Goal: Find specific page/section

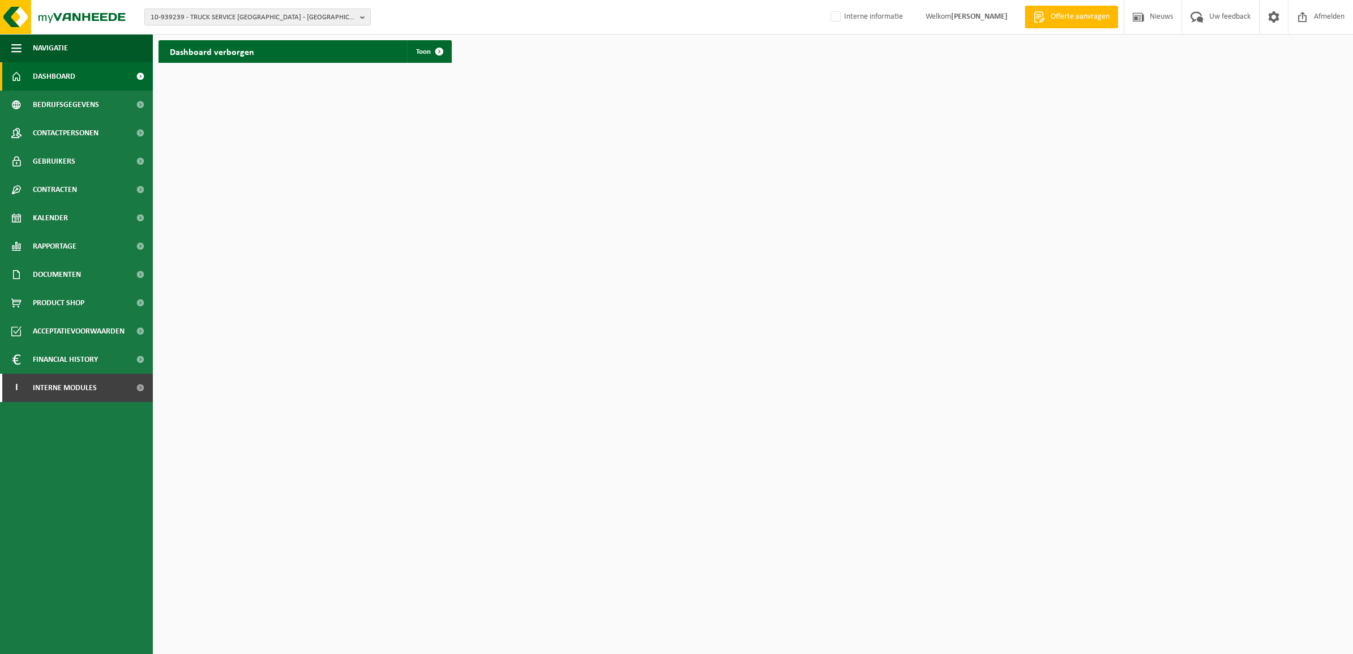
click at [277, 14] on span "10-939239 - TRUCK SERVICE [GEOGRAPHIC_DATA] - [GEOGRAPHIC_DATA]" at bounding box center [253, 17] width 205 height 17
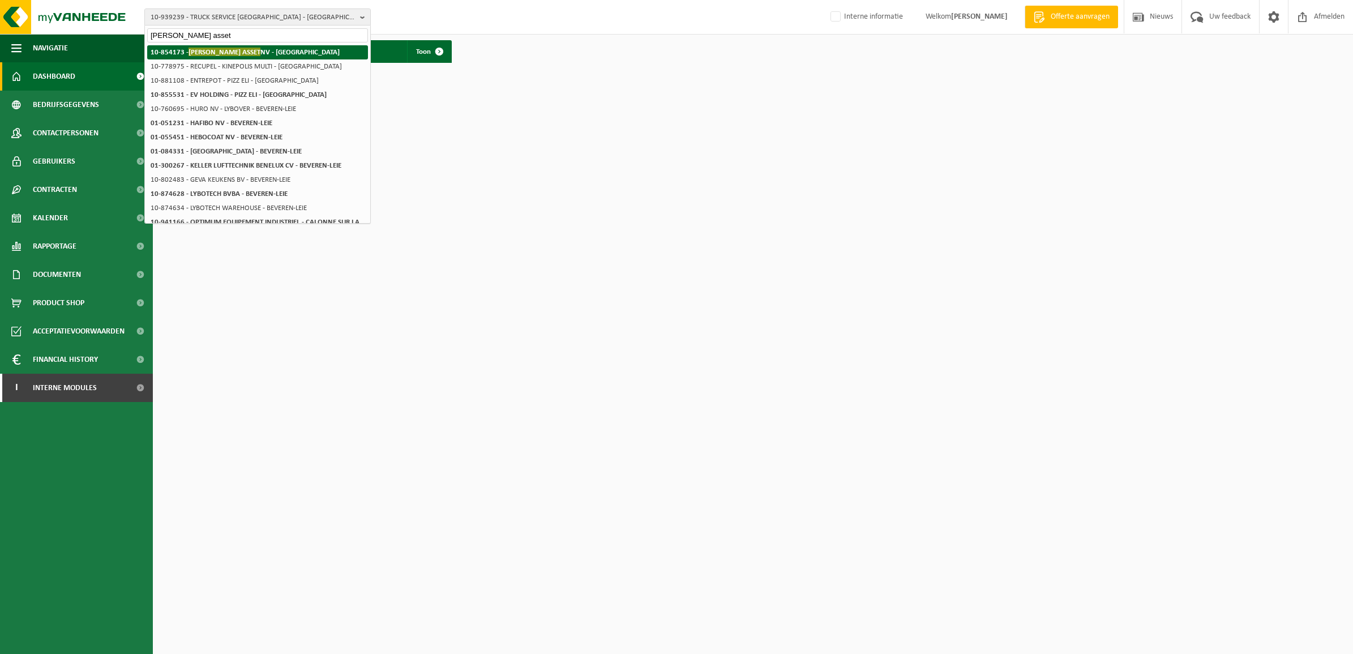
type input "[PERSON_NAME] asset"
click at [255, 52] on strong "10-854173 - [PERSON_NAME] ASSET [GEOGRAPHIC_DATA] - [GEOGRAPHIC_DATA]" at bounding box center [245, 52] width 189 height 8
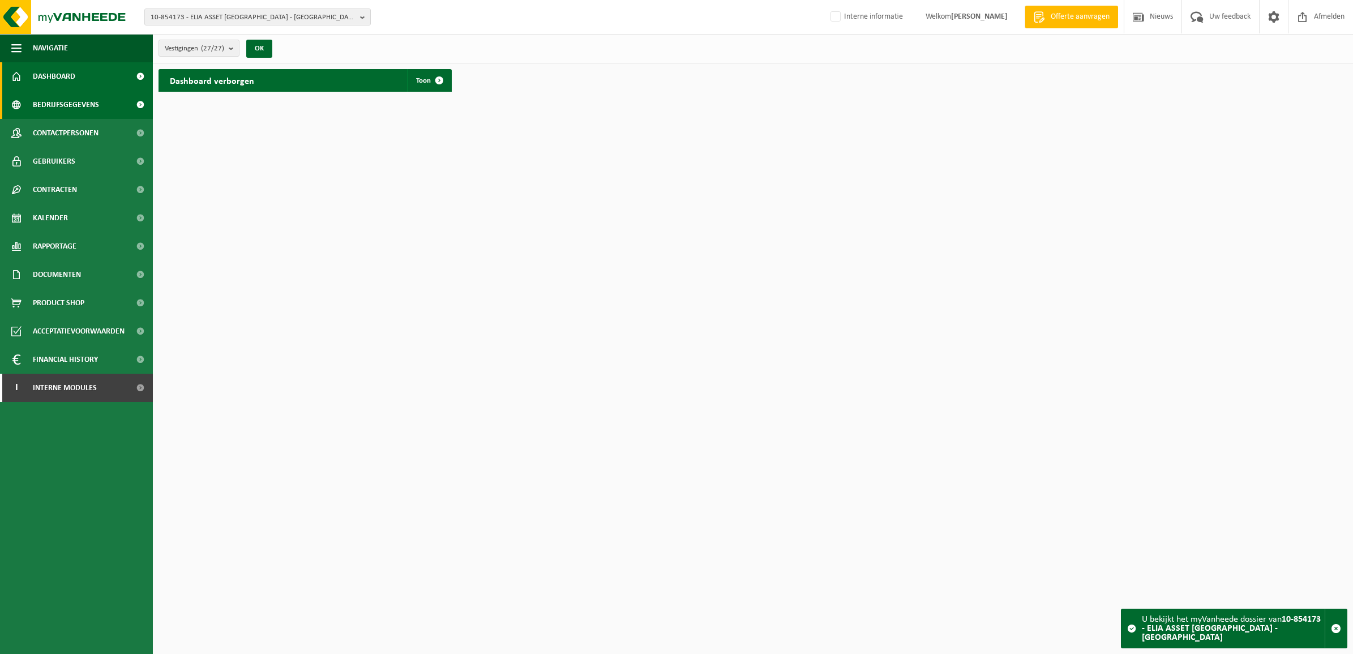
click at [62, 104] on span "Bedrijfsgegevens" at bounding box center [66, 105] width 66 height 28
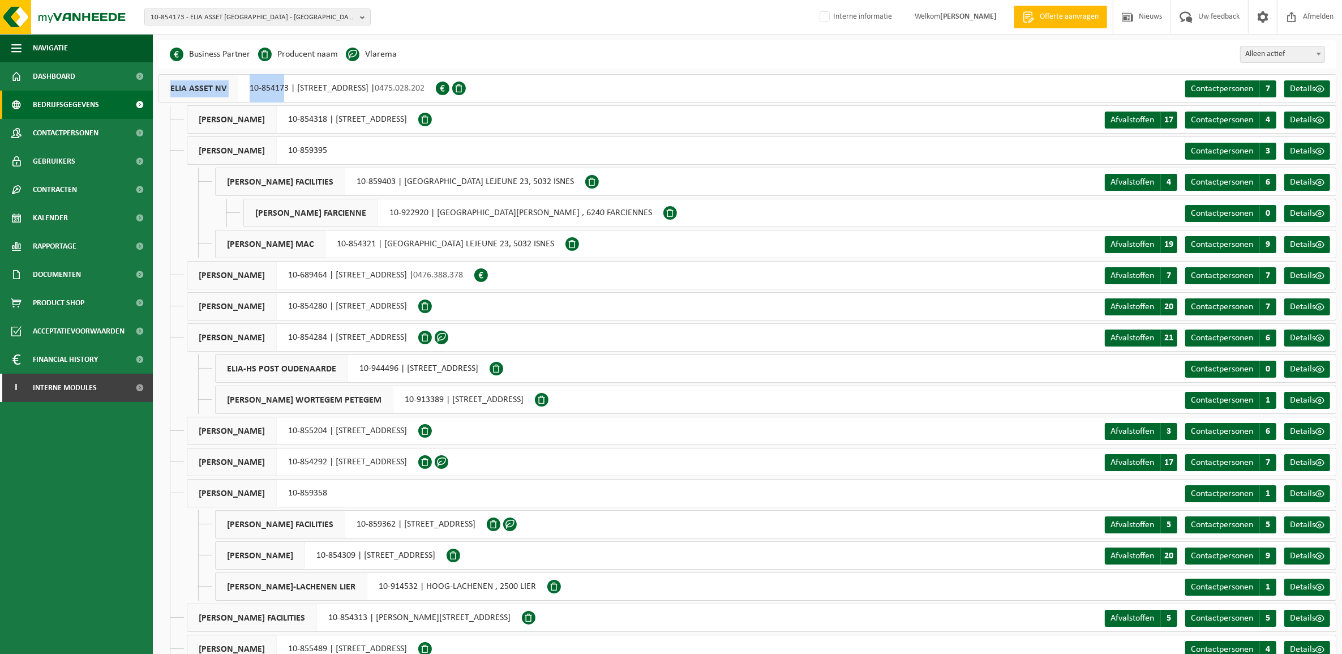
drag, startPoint x: 285, startPoint y: 91, endPoint x: 162, endPoint y: 84, distance: 122.5
click at [162, 84] on div "ELIA ASSET NV 10-854173 | KEIZERSLAAN 20, 1000 BRUSSEL | 0475.028.202" at bounding box center [296, 88] width 277 height 28
copy div "ELIA ASSET NV 10-85417"
